Goal: Transaction & Acquisition: Purchase product/service

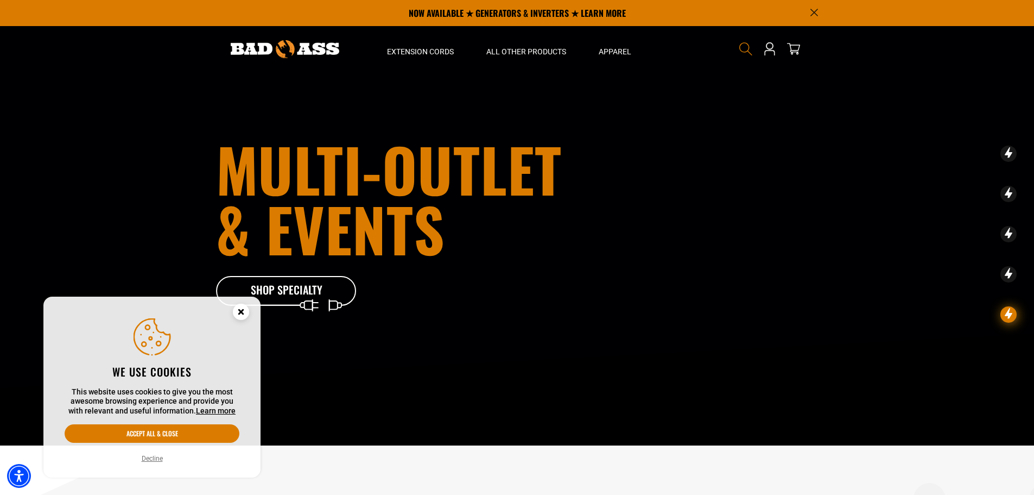
click at [749, 49] on icon "Search" at bounding box center [746, 49] width 14 height 14
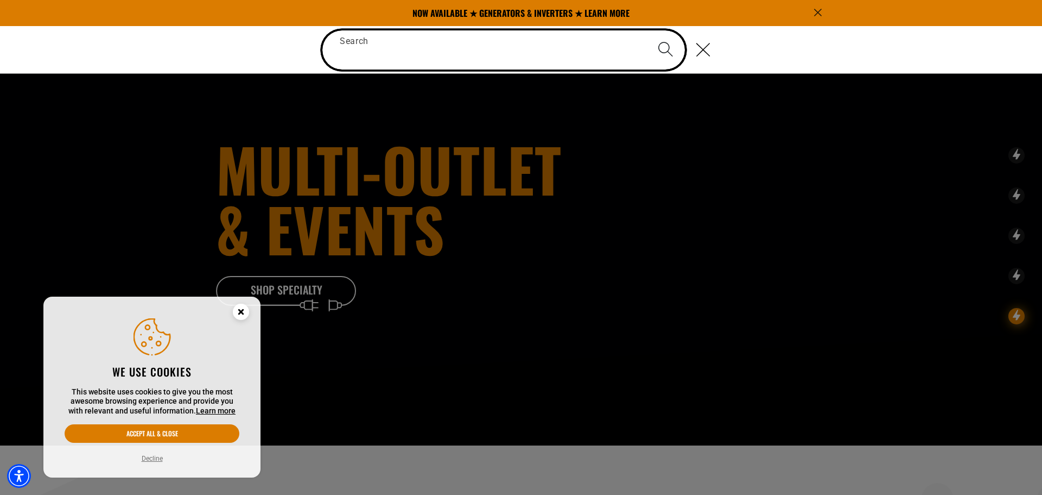
click at [439, 46] on input "Search" at bounding box center [503, 49] width 363 height 39
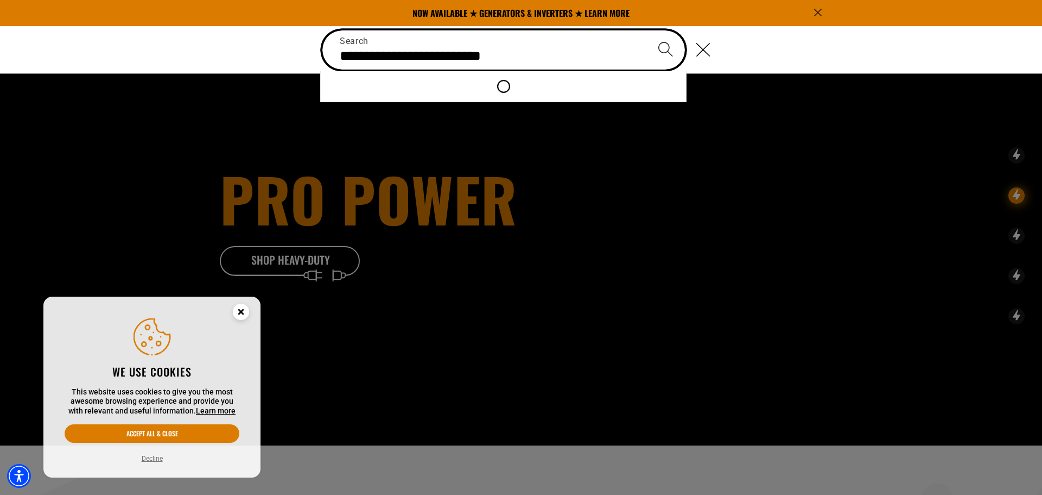
type input "**********"
click at [647, 30] on button "Search" at bounding box center [666, 49] width 38 height 38
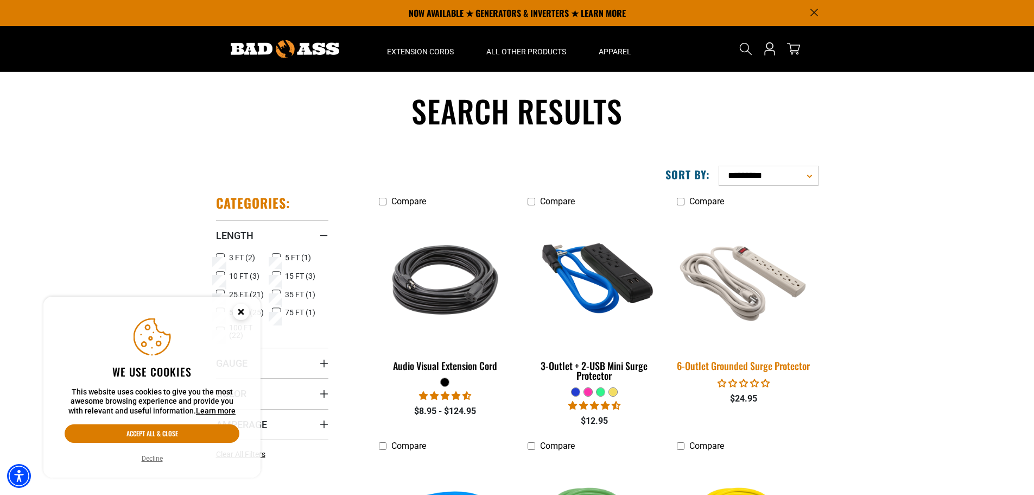
click at [766, 364] on div "6-Outlet Grounded Surge Protector" at bounding box center [743, 365] width 133 height 10
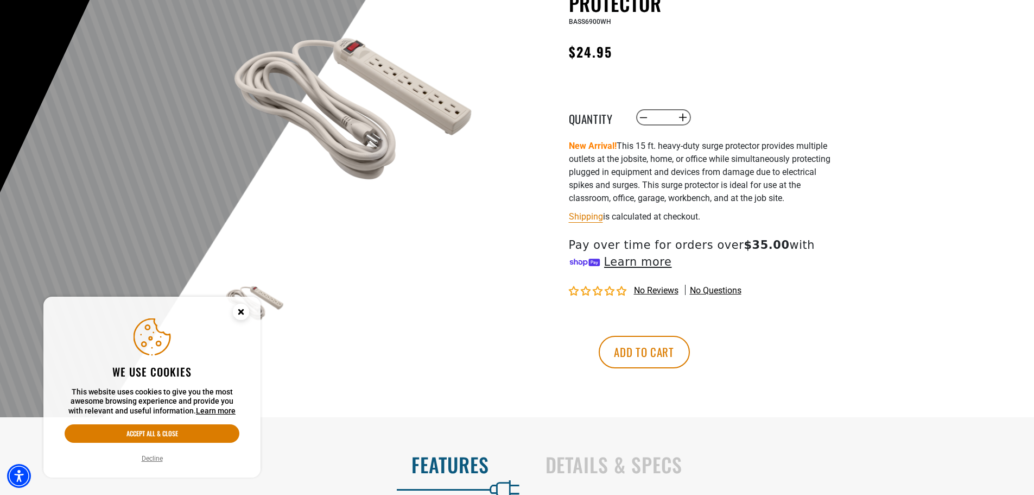
scroll to position [163, 0]
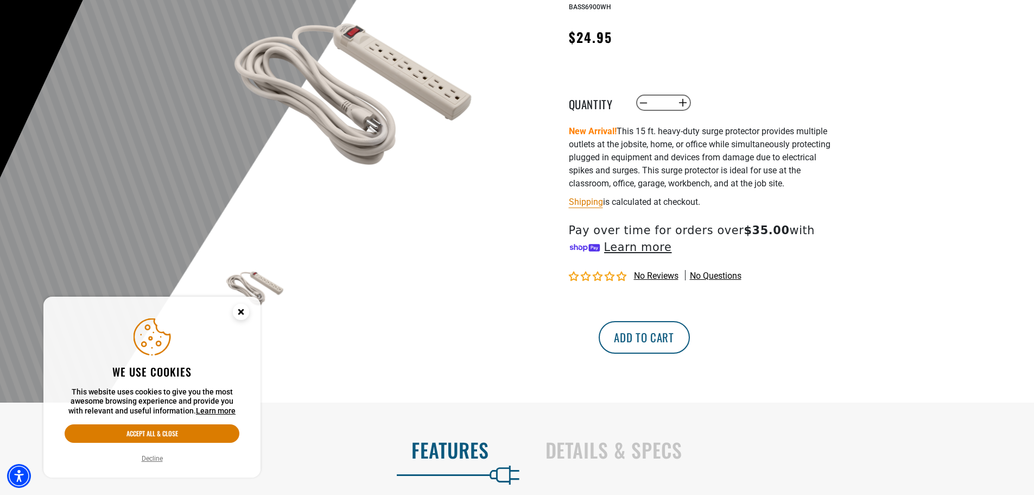
click at [690, 347] on button "Add to cart" at bounding box center [644, 337] width 91 height 33
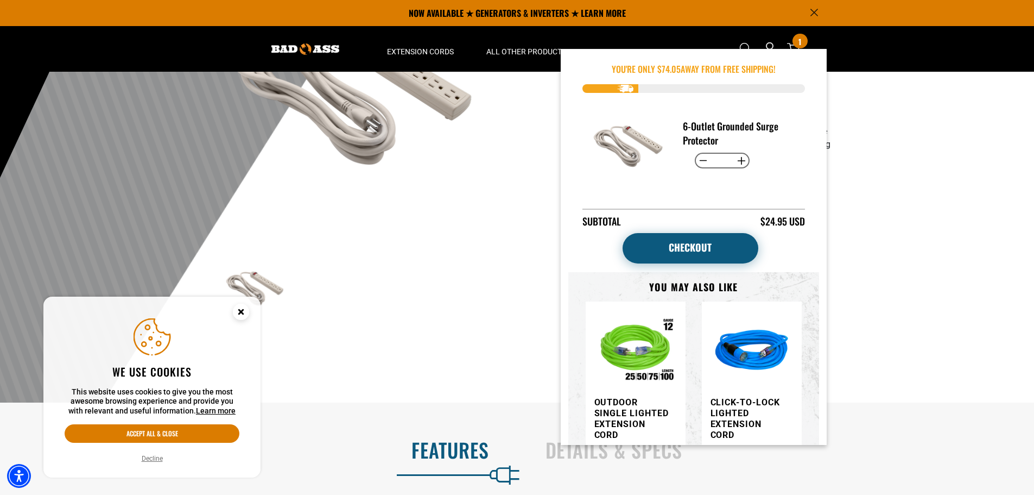
click at [715, 239] on link "Checkout" at bounding box center [691, 248] width 136 height 30
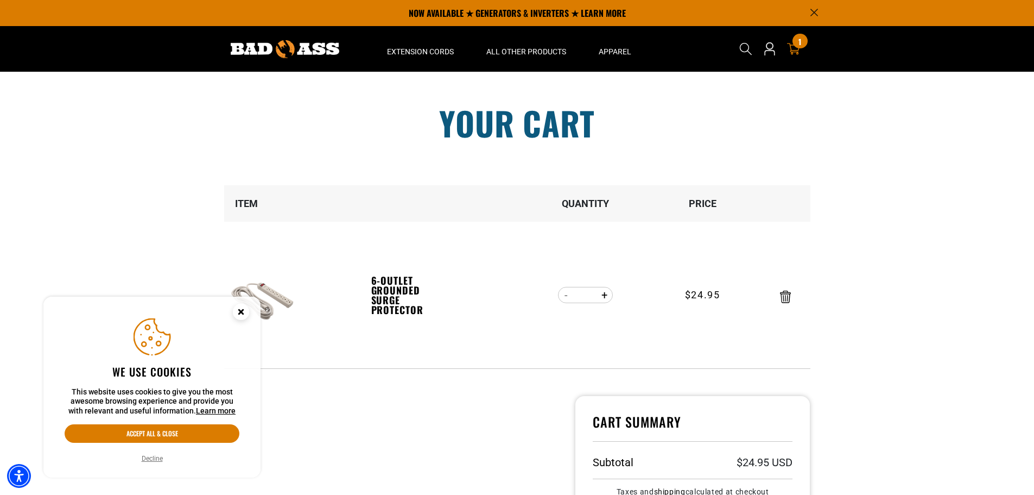
drag, startPoint x: 148, startPoint y: 456, endPoint x: 148, endPoint y: 464, distance: 7.6
click at [148, 459] on button "Decline" at bounding box center [152, 458] width 28 height 11
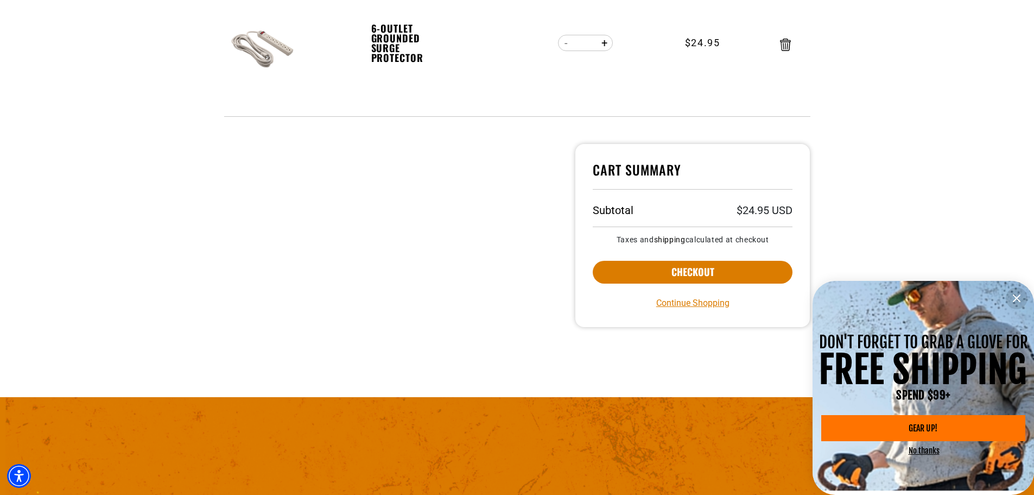
scroll to position [271, 0]
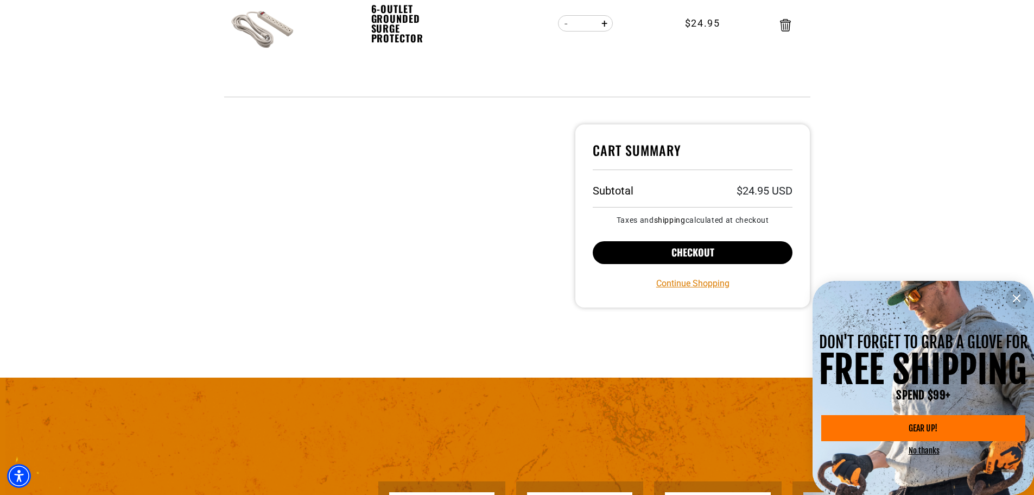
click at [663, 254] on button "Checkout" at bounding box center [693, 252] width 200 height 23
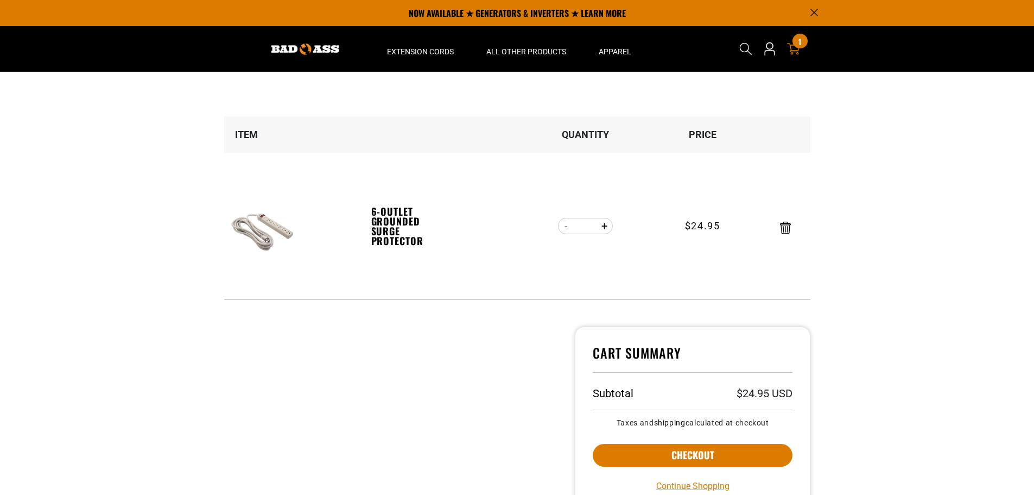
scroll to position [54, 0]
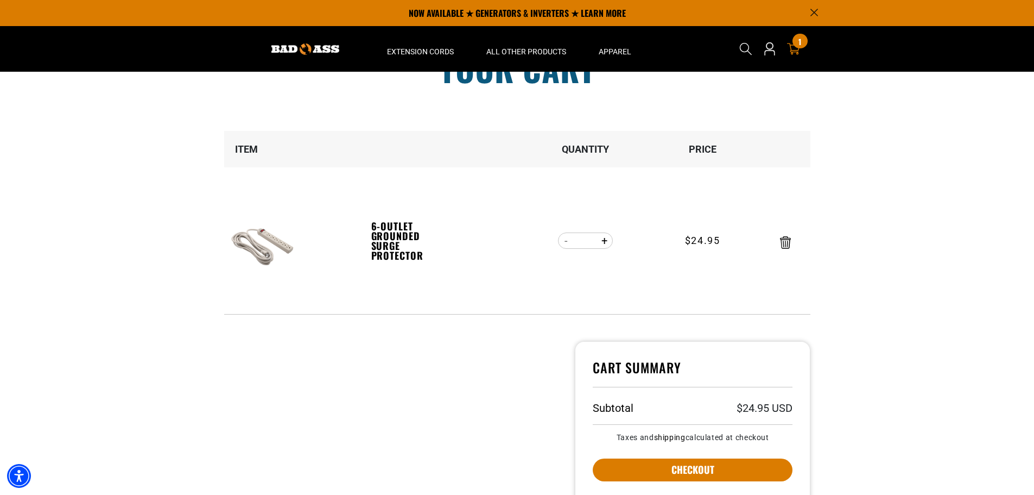
drag, startPoint x: 395, startPoint y: 248, endPoint x: 347, endPoint y: 250, distance: 48.3
click at [339, 257] on td "6-Outlet Grounded Surge Protector" at bounding box center [297, 240] width 147 height 147
drag, startPoint x: 360, startPoint y: 227, endPoint x: 427, endPoint y: 261, distance: 75.0
click at [427, 261] on tr "6-Outlet Grounded Surge Protector 6-Outlet Grounded Surge Protector Quantity De…" at bounding box center [517, 240] width 586 height 147
copy tr "6-Outlet Grounded Surge Protector 6-Outlet Grounded Surge Protector"
